Goal: Find specific page/section: Find specific page/section

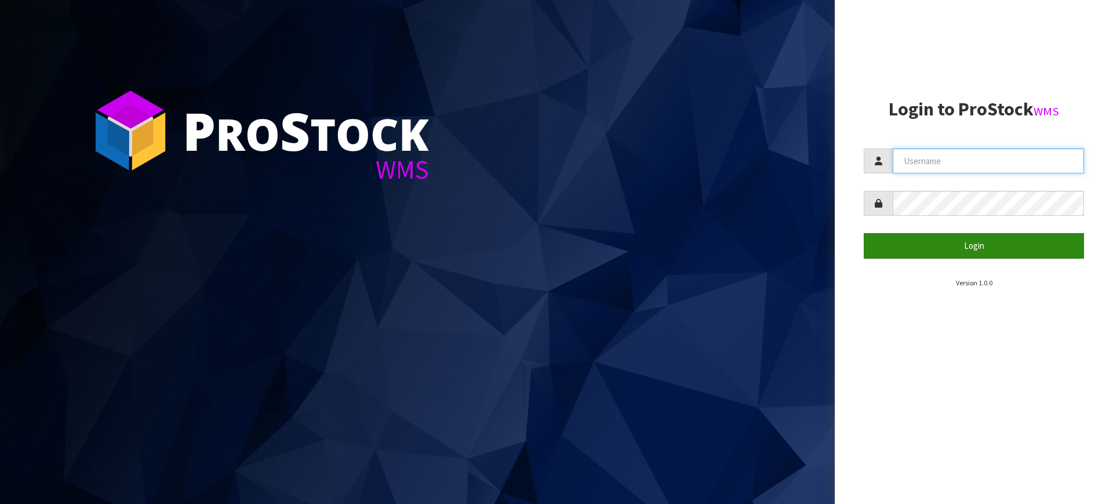
type input "[PERSON_NAME][EMAIL_ADDRESS][DOMAIN_NAME]"
click at [924, 243] on button "Login" at bounding box center [973, 245] width 220 height 25
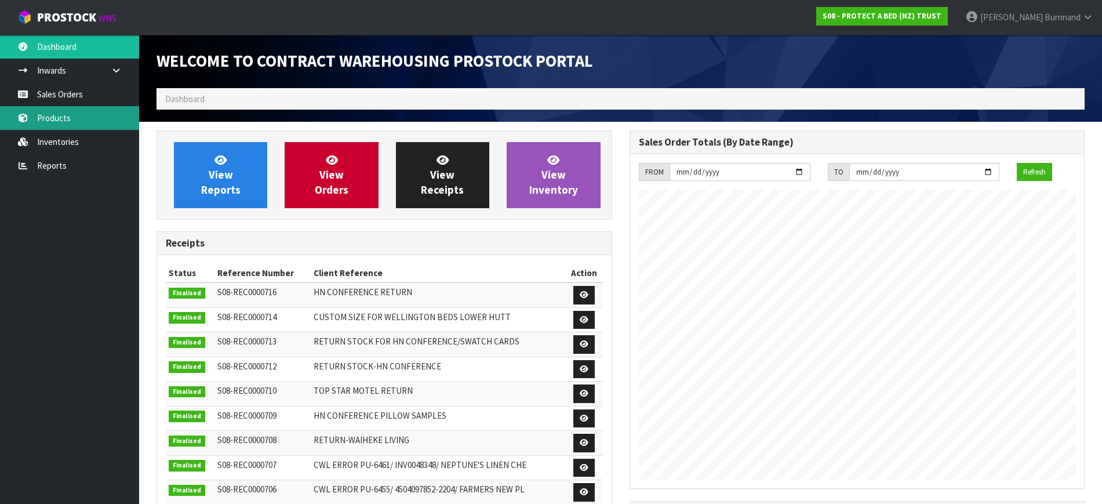
scroll to position [643, 472]
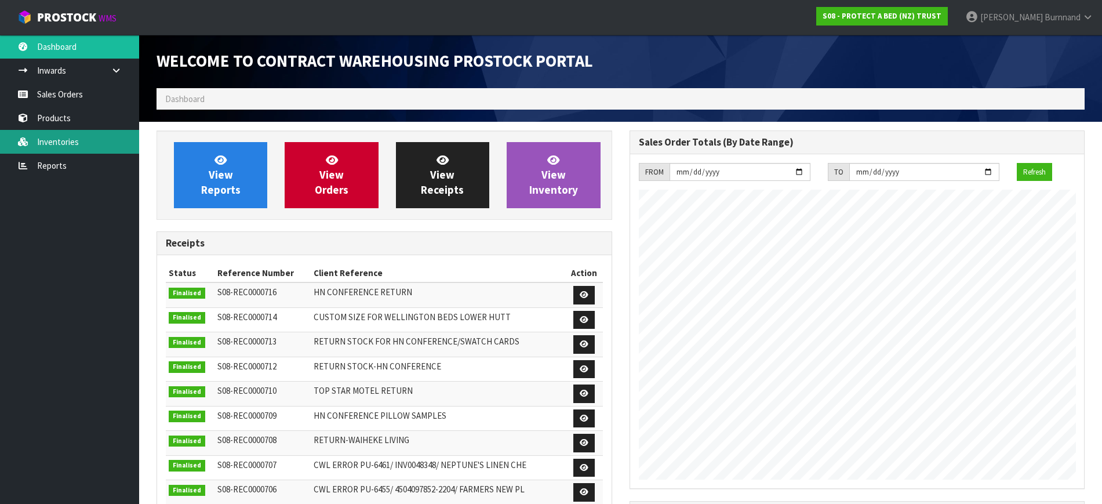
click at [55, 141] on link "Inventories" at bounding box center [69, 142] width 139 height 24
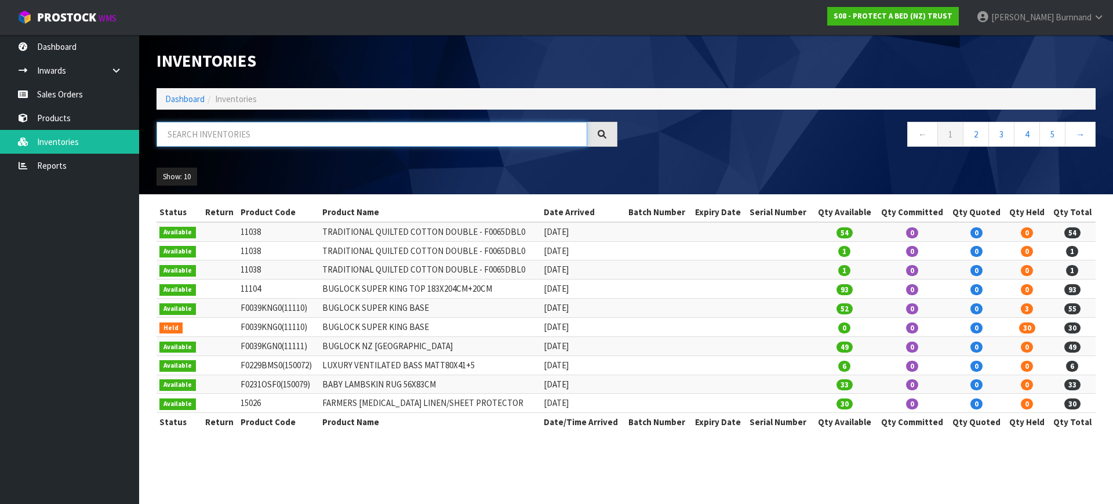
click at [176, 129] on input "text" at bounding box center [371, 134] width 431 height 25
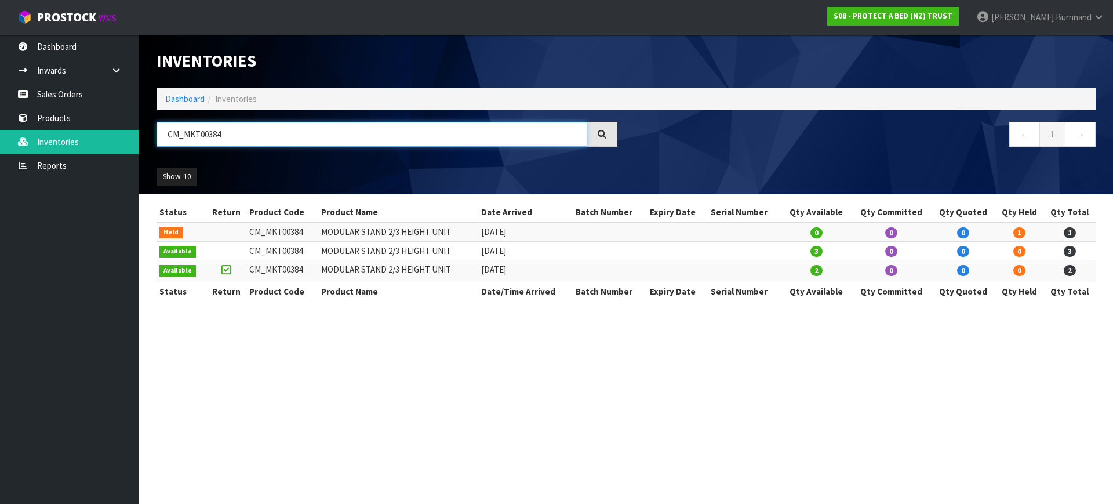
type input "CM_MKT00384"
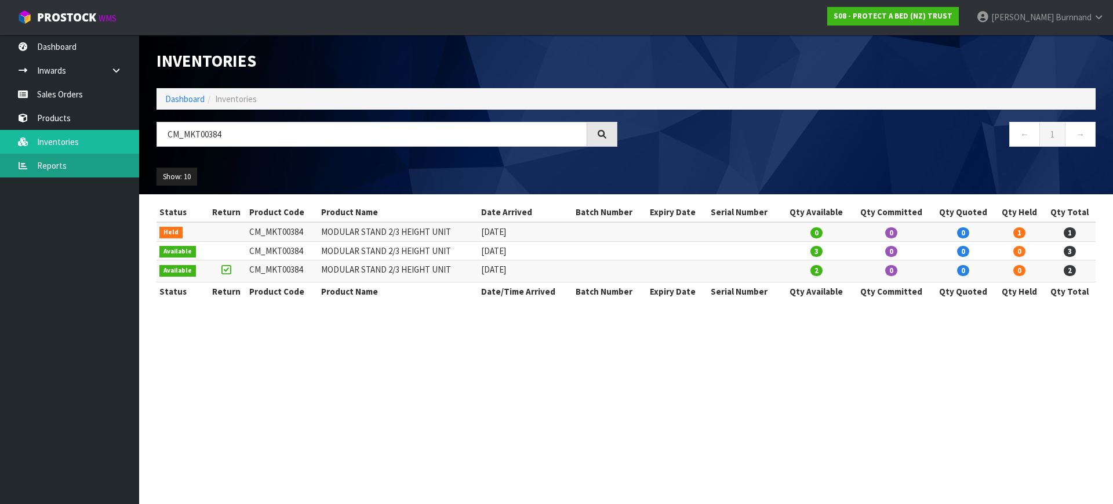
click at [54, 164] on link "Reports" at bounding box center [69, 166] width 139 height 24
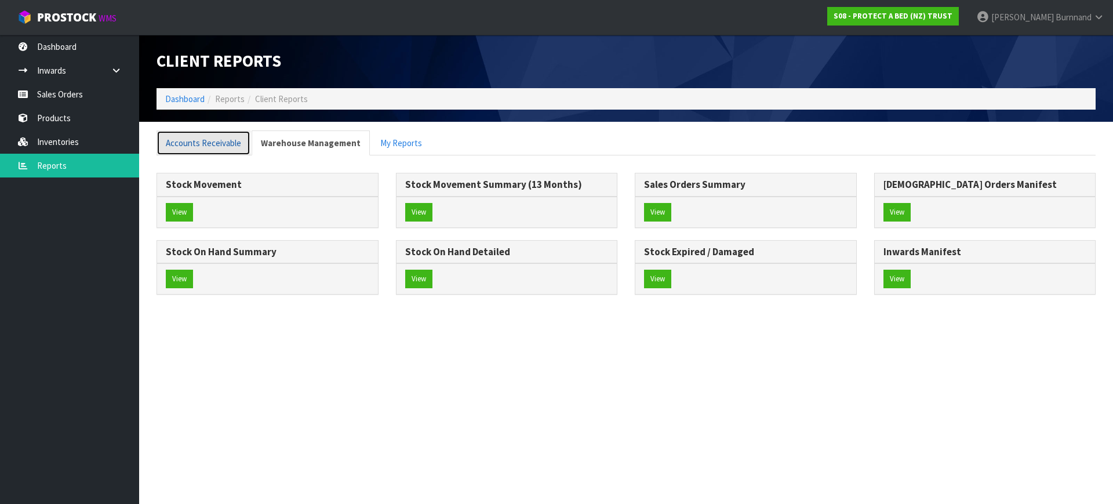
click at [188, 139] on link "Accounts Receivable" at bounding box center [203, 142] width 94 height 25
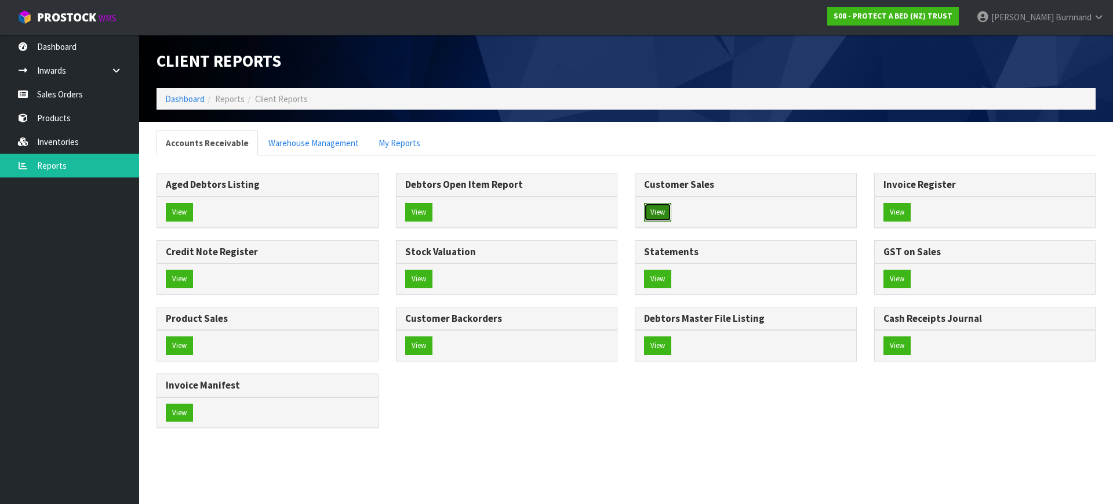
click at [660, 212] on button "View" at bounding box center [657, 212] width 27 height 19
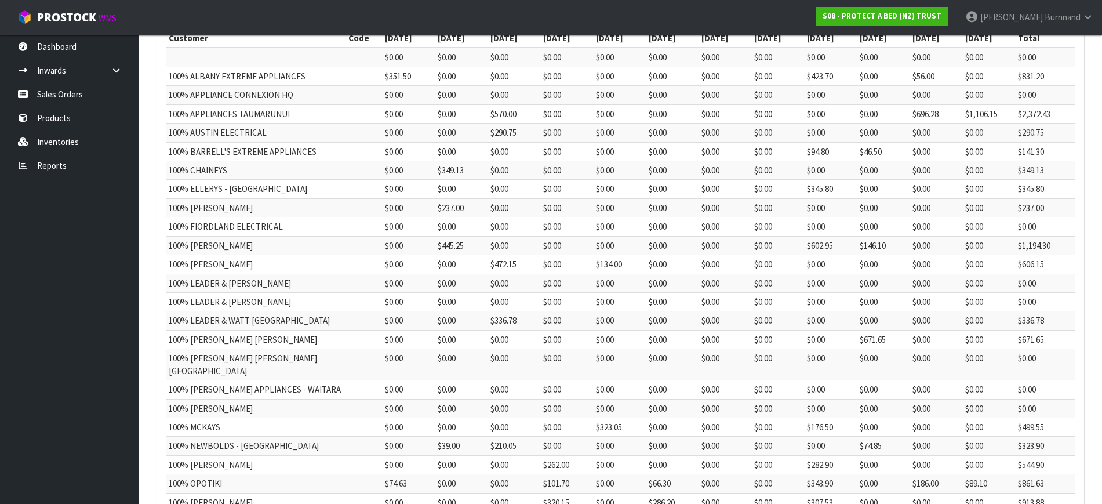
scroll to position [218, 0]
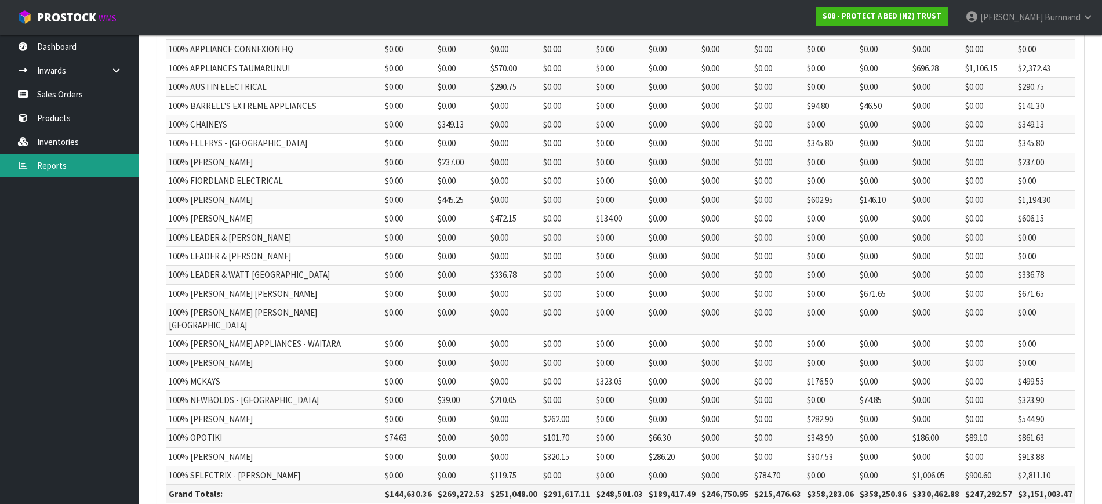
click at [49, 166] on link "Reports" at bounding box center [69, 166] width 139 height 24
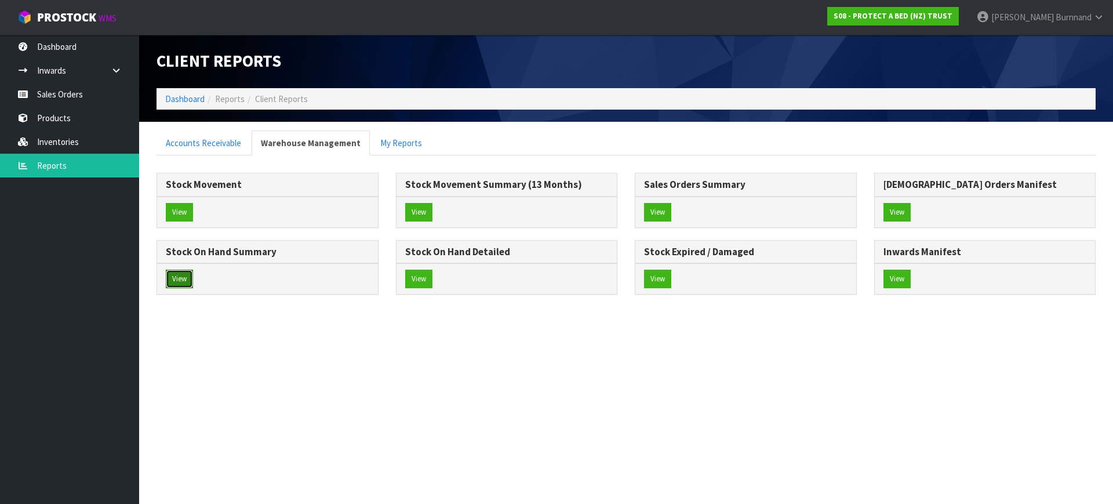
click at [180, 276] on button "View" at bounding box center [179, 278] width 27 height 19
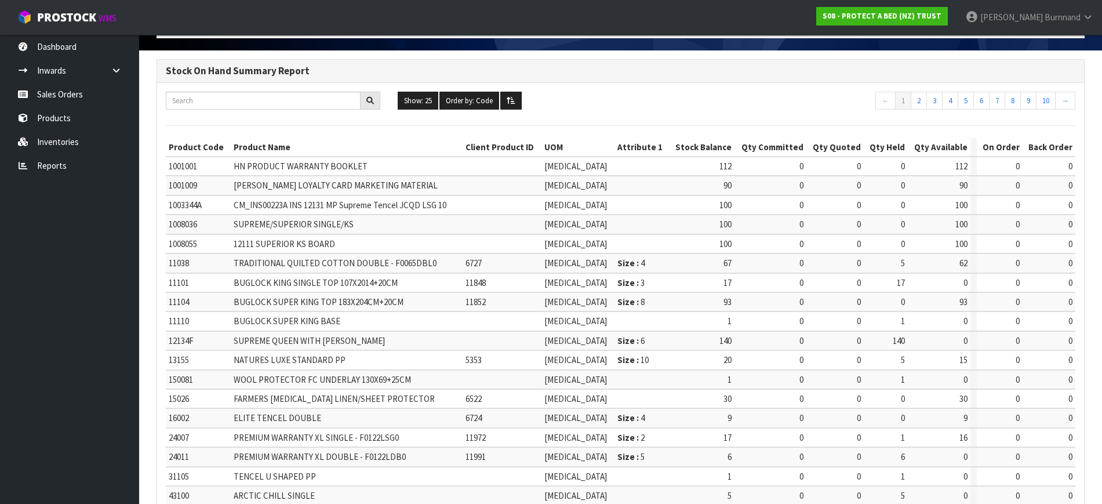
scroll to position [13, 0]
